Goal: Contribute content

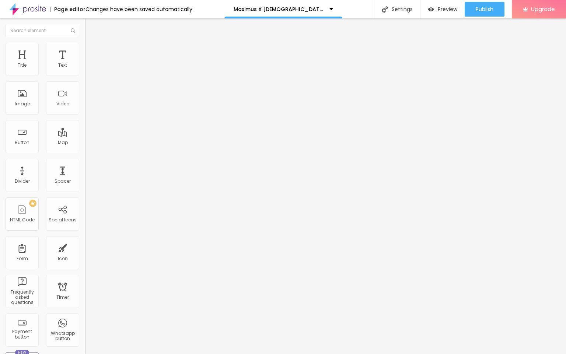
click at [91, 50] on span "Style" at bounding box center [96, 48] width 11 height 6
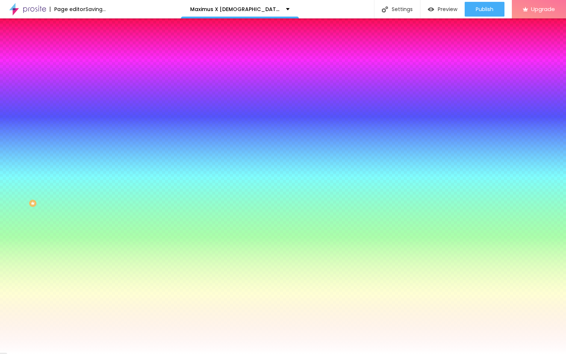
click at [85, 68] on span "Change image" at bounding box center [104, 65] width 39 height 6
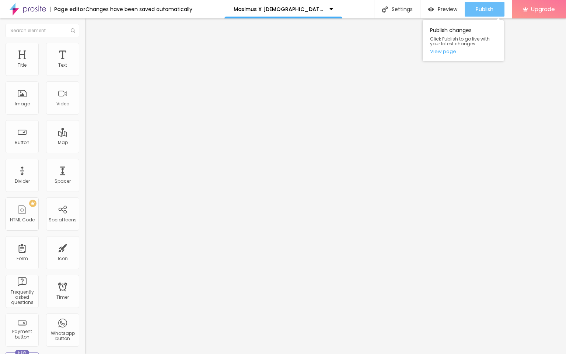
click at [371, 11] on button "Publish" at bounding box center [485, 9] width 40 height 15
click at [482, 7] on span "Publish" at bounding box center [485, 9] width 18 height 6
click at [446, 52] on link "View page" at bounding box center [463, 51] width 66 height 5
